Goal: Ask a question

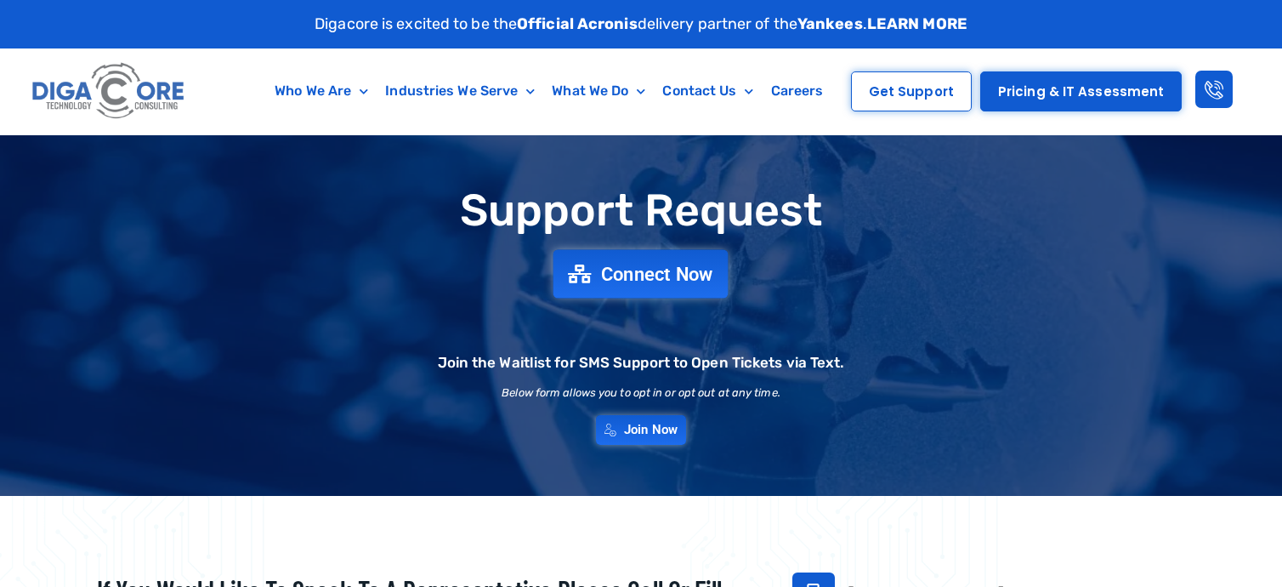
click at [690, 260] on link "Connect Now" at bounding box center [640, 273] width 175 height 48
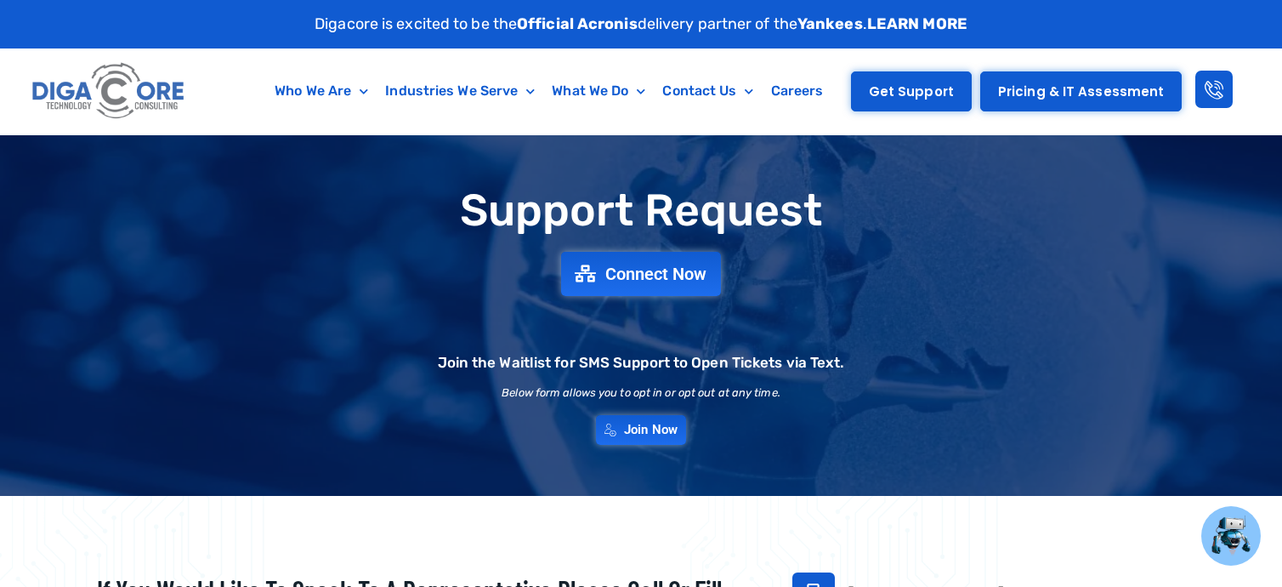
click at [913, 92] on span "Get Support" at bounding box center [911, 91] width 85 height 13
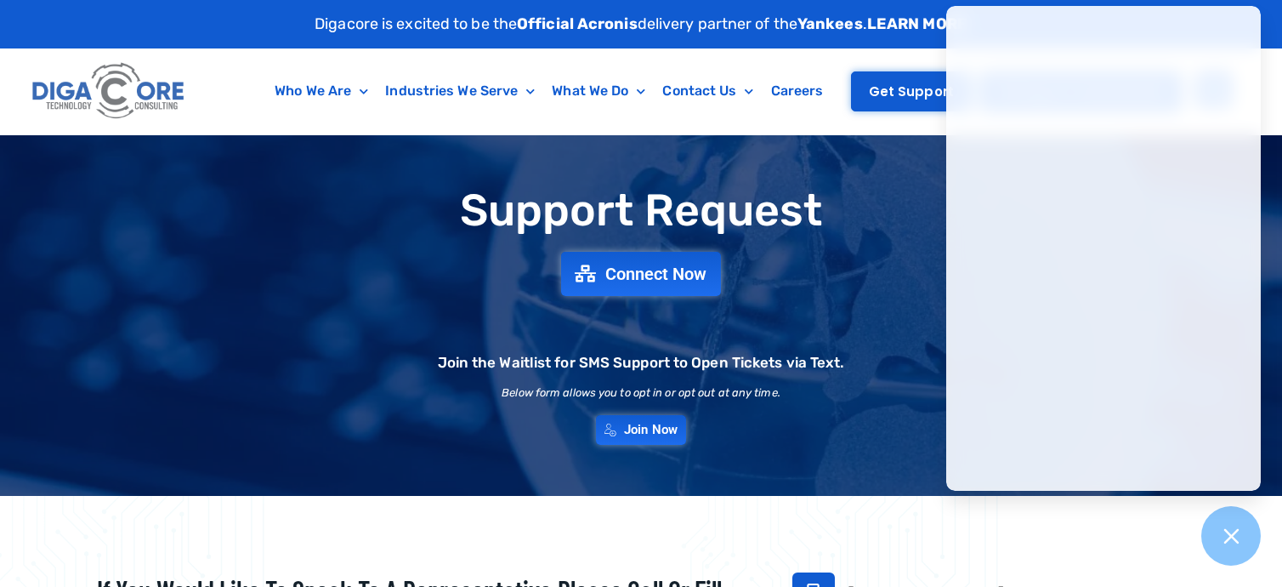
click at [904, 85] on span "Get Support" at bounding box center [911, 91] width 85 height 13
click at [871, 196] on h1 "Support Request" at bounding box center [640, 210] width 1173 height 48
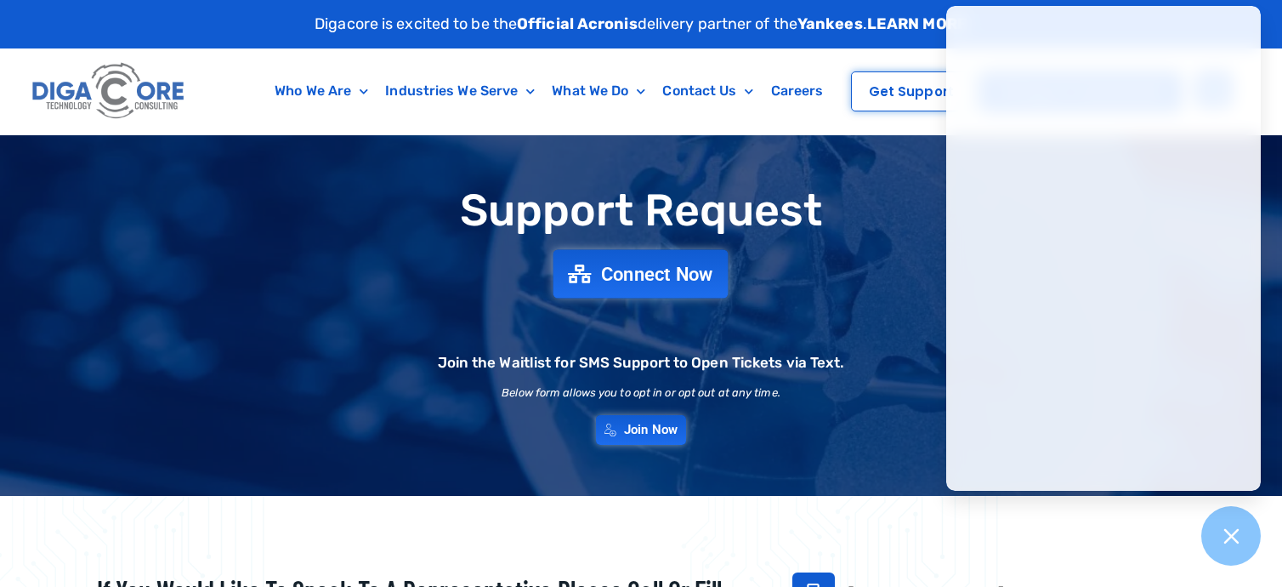
click at [626, 265] on span "Connect Now" at bounding box center [657, 273] width 112 height 19
click at [626, 273] on span "Connect Now" at bounding box center [657, 273] width 112 height 19
click at [653, 440] on link "Join Now" at bounding box center [641, 429] width 99 height 33
click at [653, 437] on span "Join Now" at bounding box center [651, 429] width 59 height 14
click at [796, 117] on div "Who We Are About Us Our Leadership Testimonials Blog Industries We Serve Health…" at bounding box center [524, 91] width 634 height 86
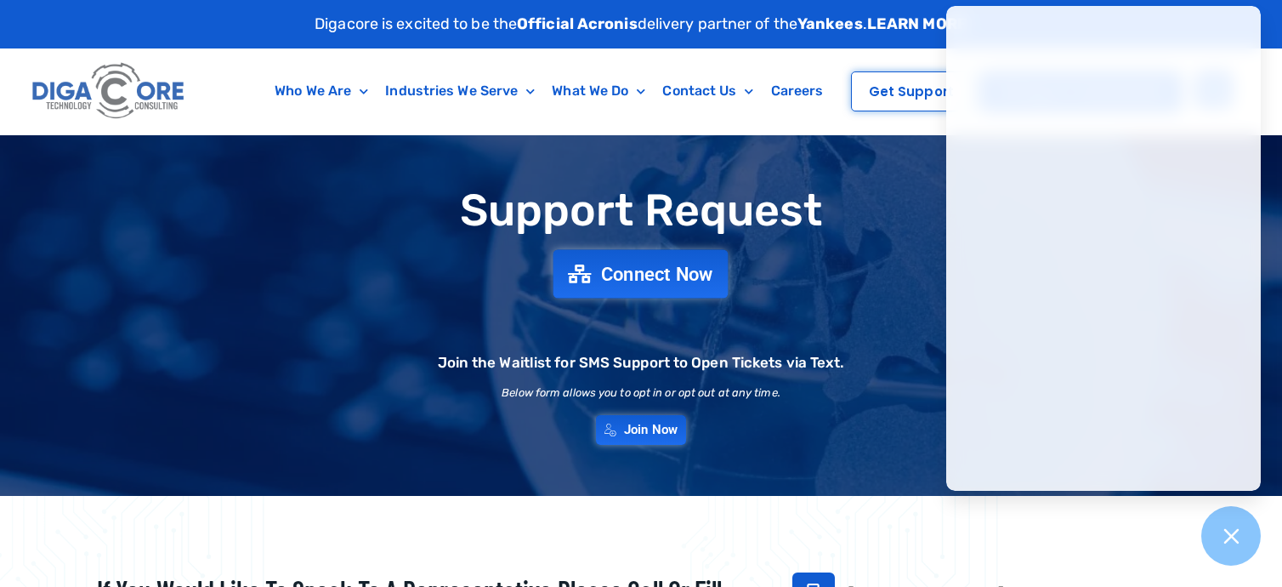
click at [690, 278] on span "Connect Now" at bounding box center [657, 273] width 112 height 19
